Goal: Answer question/provide support: Share knowledge or assist other users

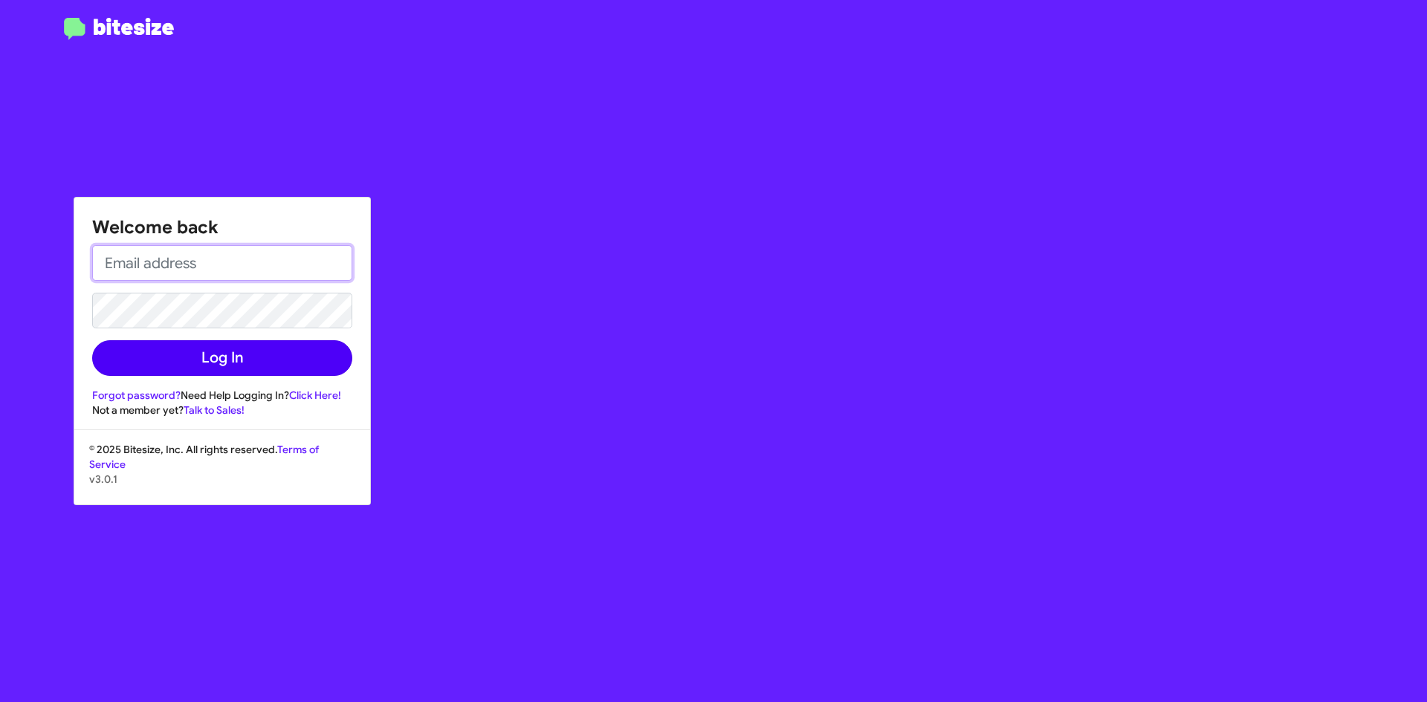
type input "[EMAIL_ADDRESS][DOMAIN_NAME]"
click at [261, 356] on button "Log In" at bounding box center [222, 358] width 260 height 36
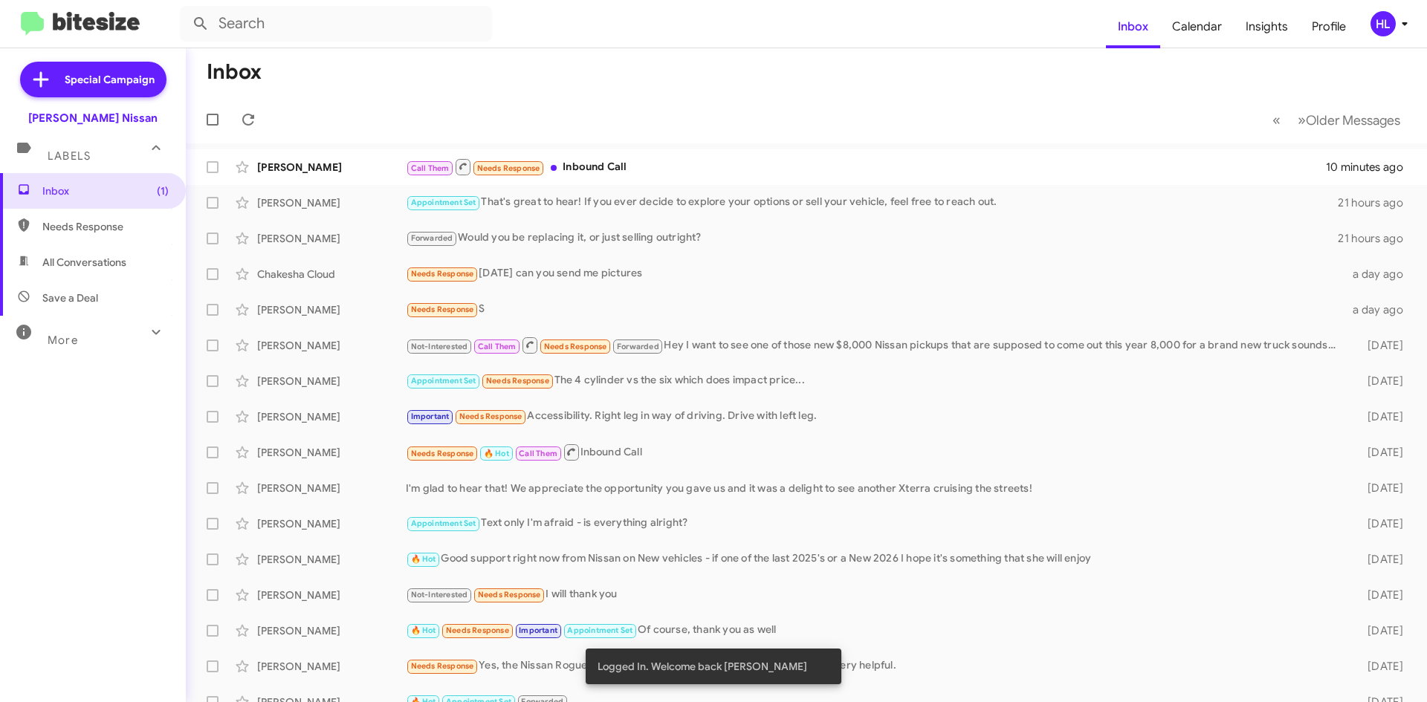
click at [108, 256] on span "All Conversations" at bounding box center [84, 262] width 84 height 15
type input "in:all-conversations"
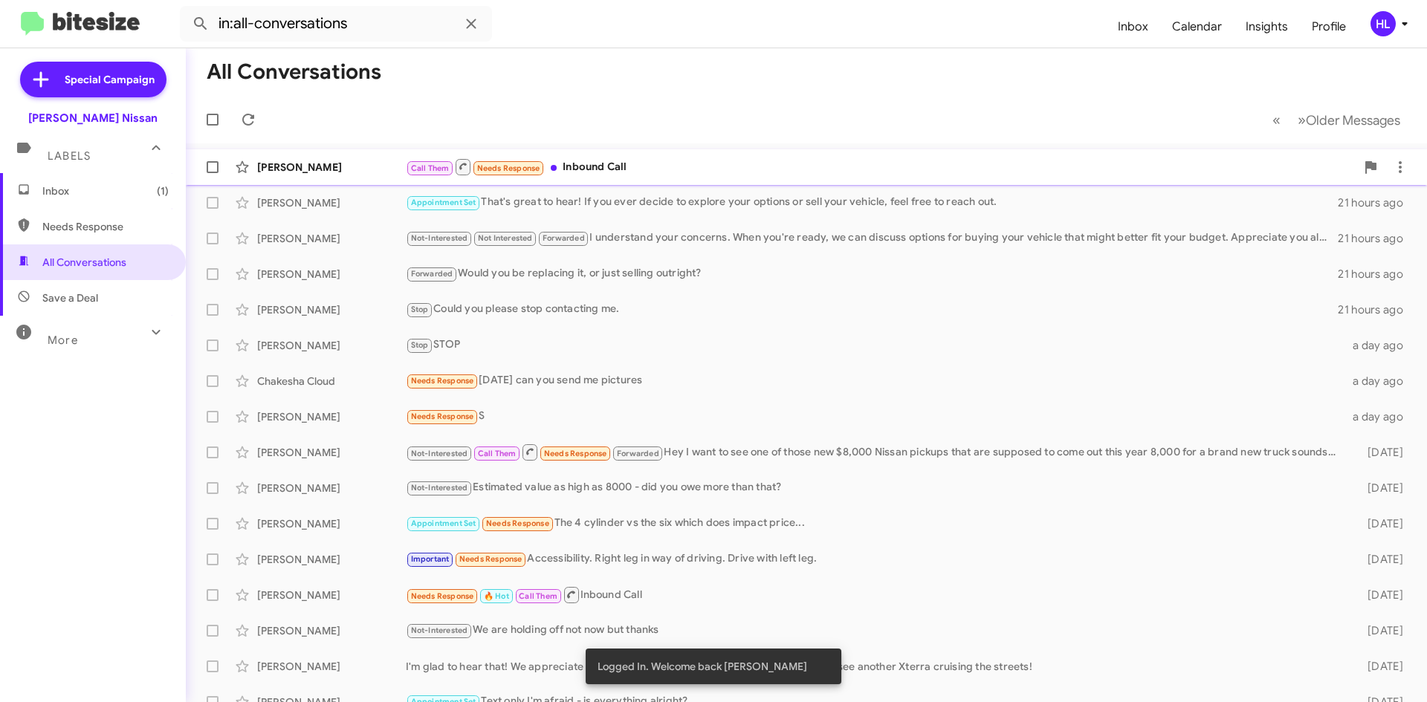
click at [309, 163] on div "[PERSON_NAME]" at bounding box center [331, 167] width 149 height 15
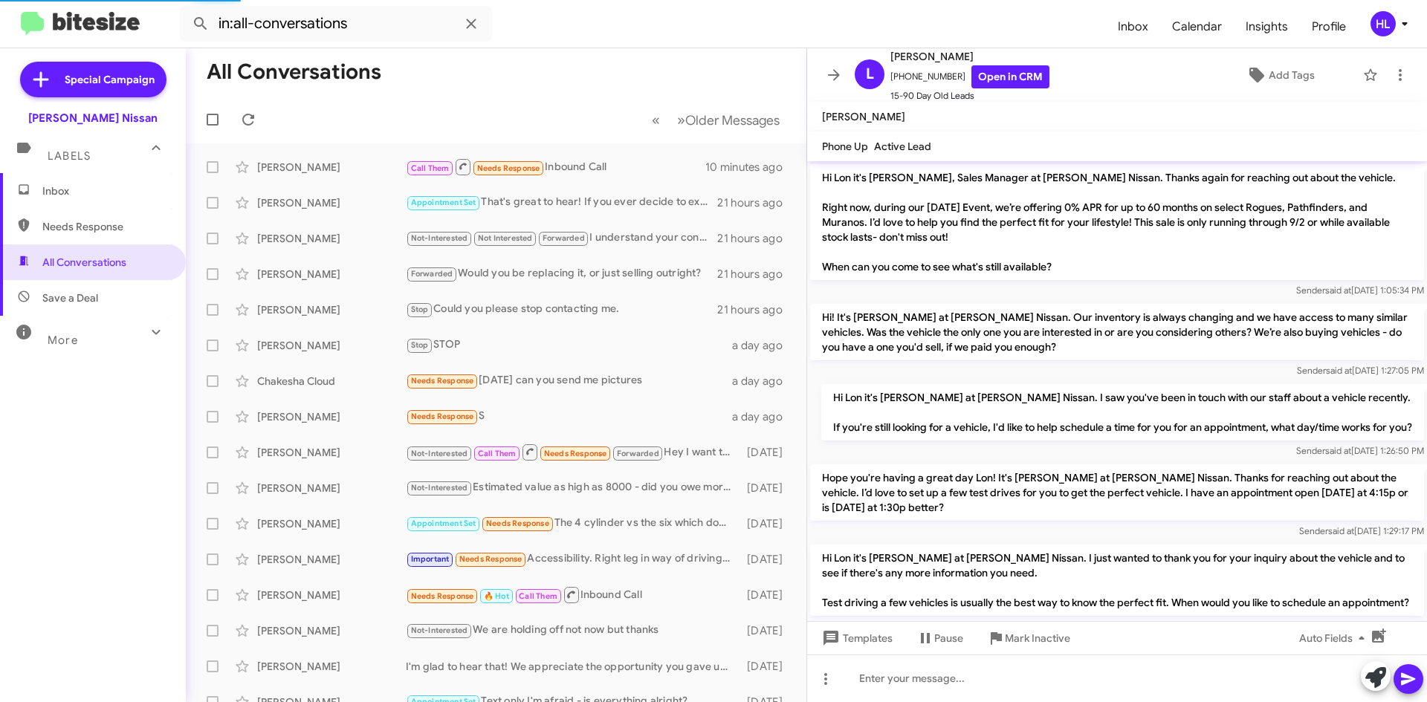
scroll to position [164, 0]
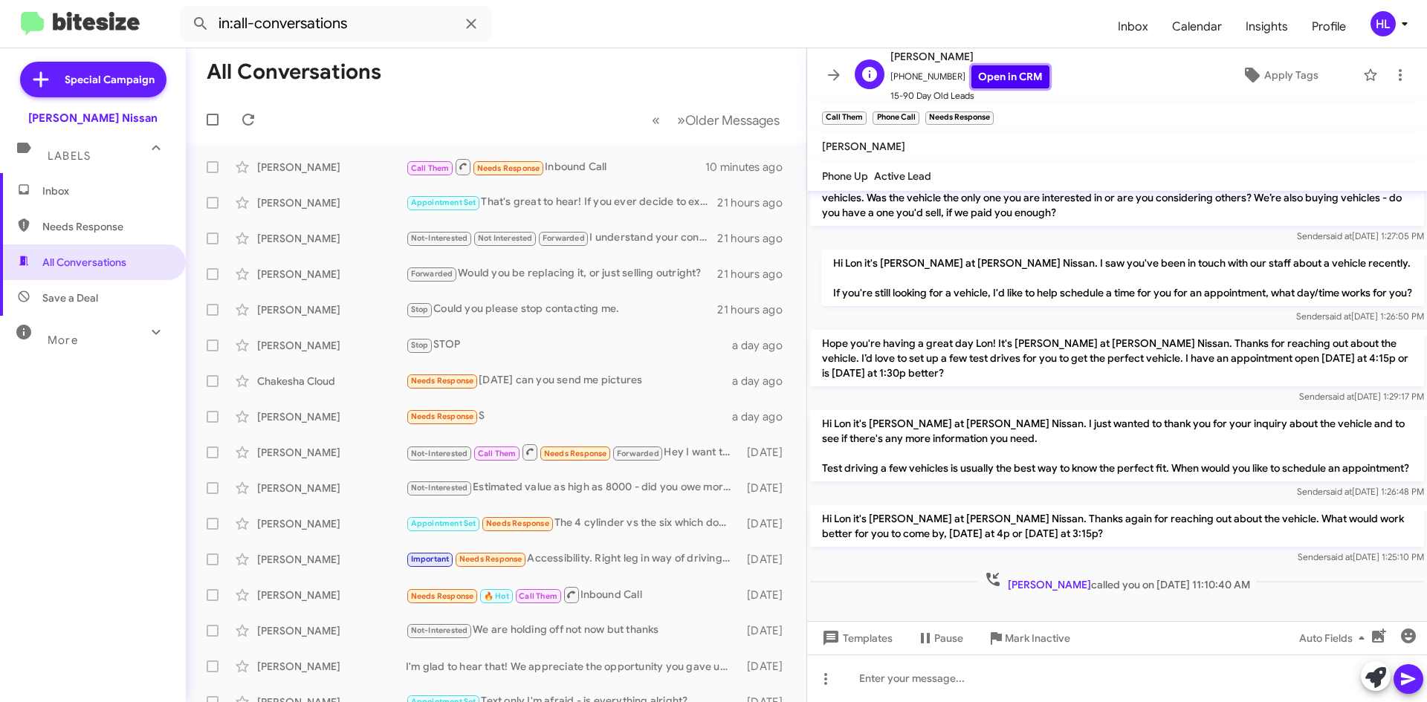
click at [1016, 80] on link "Open in CRM" at bounding box center [1010, 76] width 78 height 23
click at [995, 67] on link "Open in CRM" at bounding box center [1010, 76] width 78 height 23
